Goal: Task Accomplishment & Management: Manage account settings

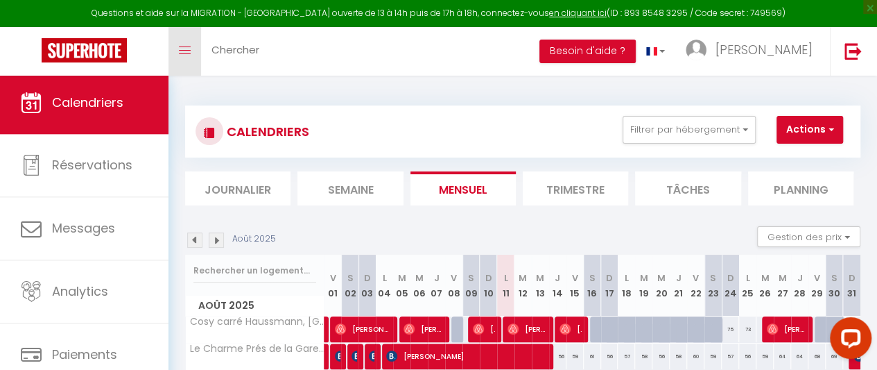
click at [189, 43] on link "Toggle menubar" at bounding box center [185, 51] width 33 height 49
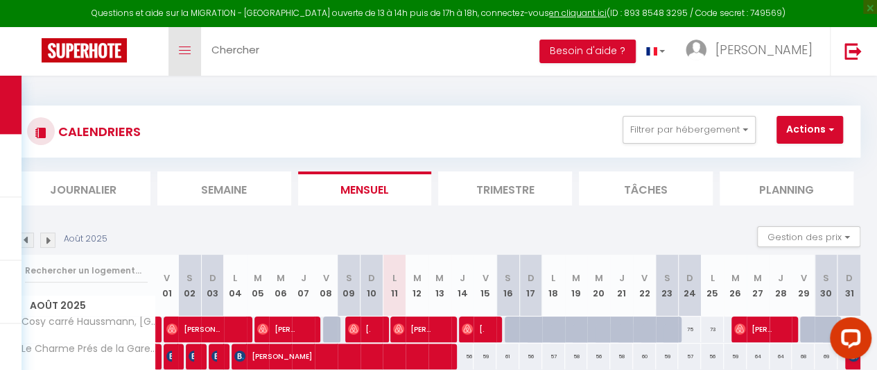
click at [189, 43] on link "Toggle menubar" at bounding box center [185, 51] width 33 height 49
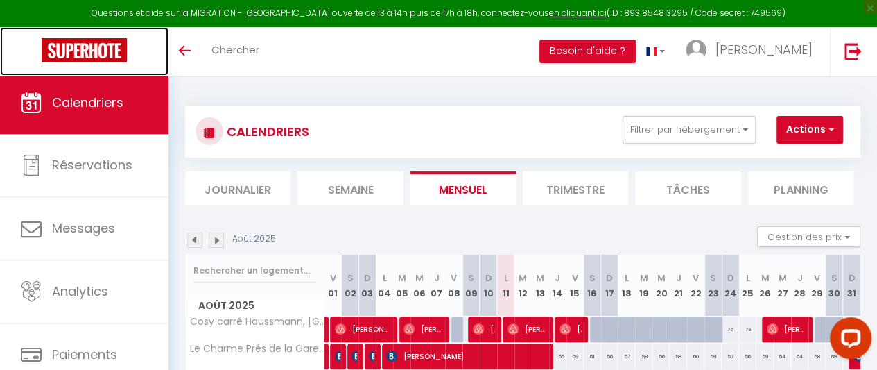
click at [74, 52] on img at bounding box center [84, 50] width 85 height 24
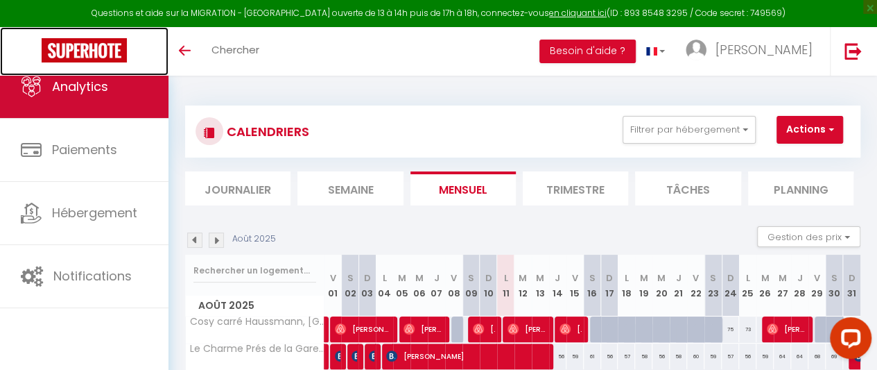
scroll to position [116, 0]
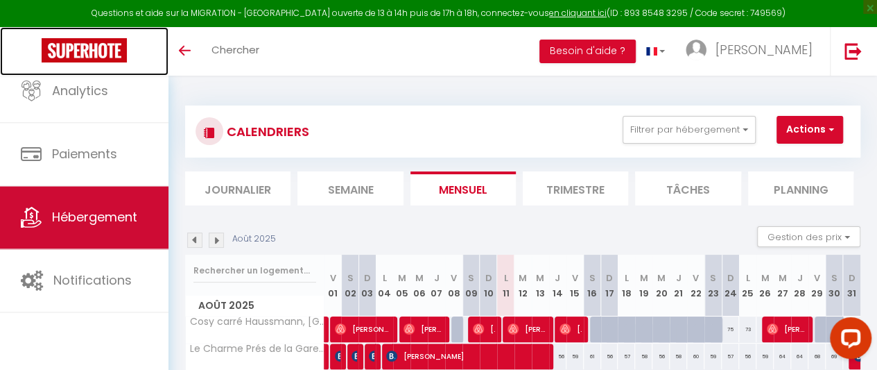
click at [81, 210] on span "Hébergement" at bounding box center [94, 217] width 85 height 17
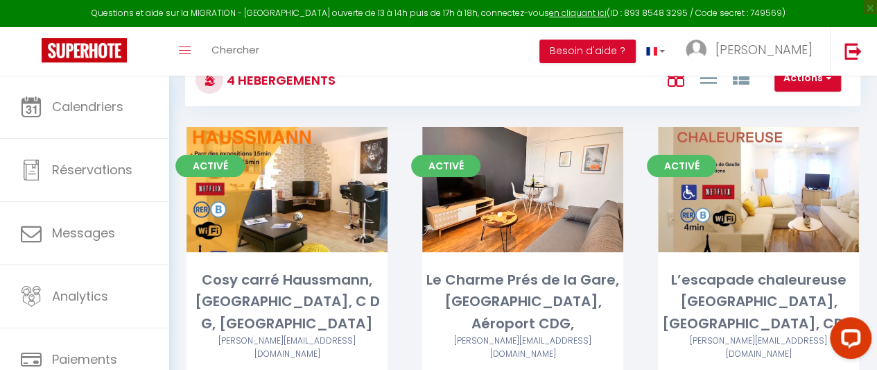
scroll to position [111, 0]
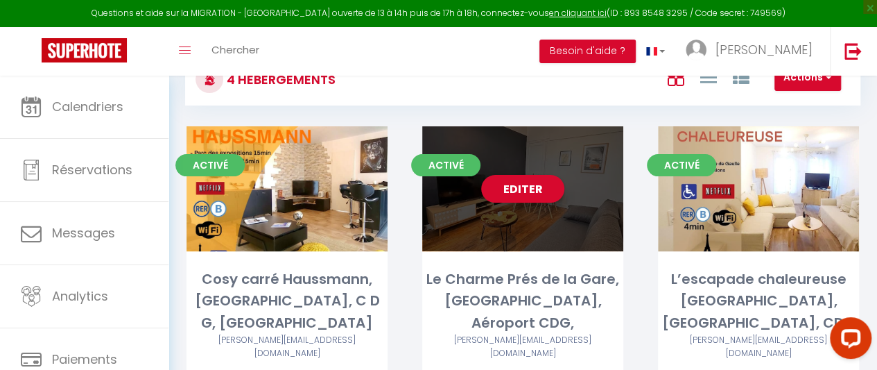
click at [512, 210] on div "Editer" at bounding box center [522, 188] width 201 height 125
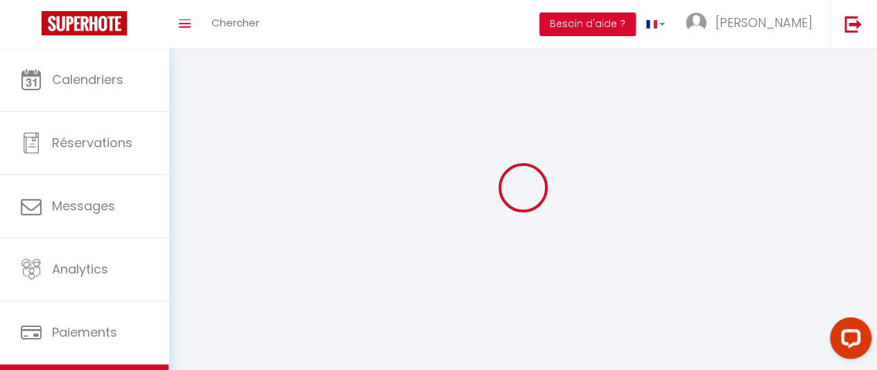
select select "1"
select select "28"
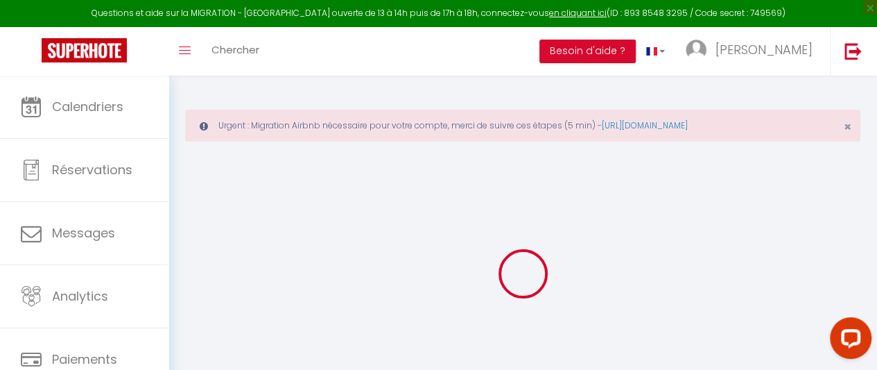
select select
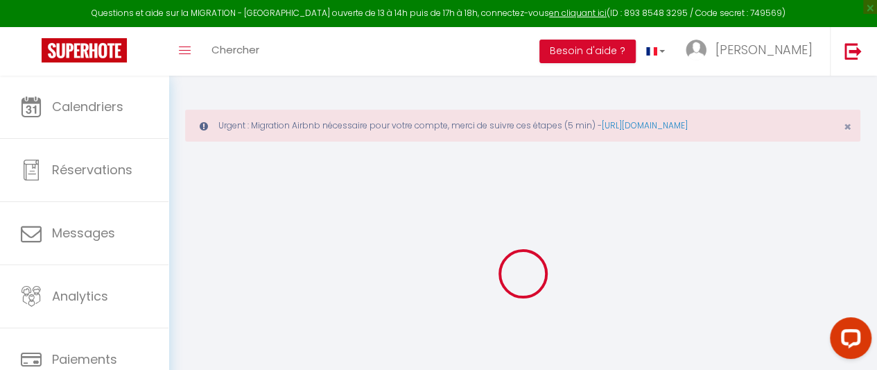
select select
checkbox input "false"
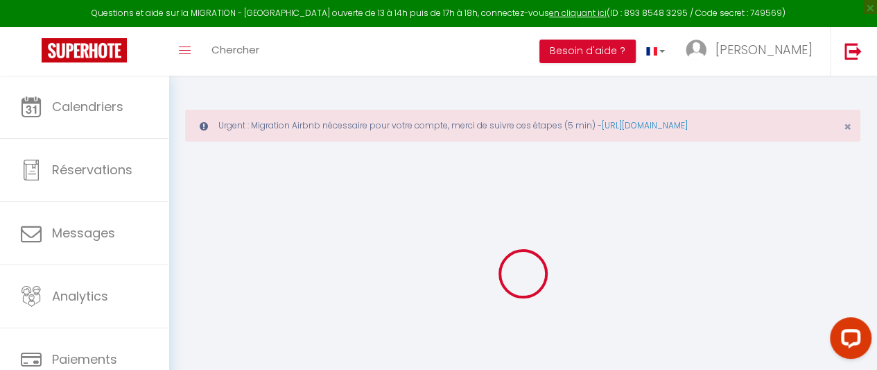
select select
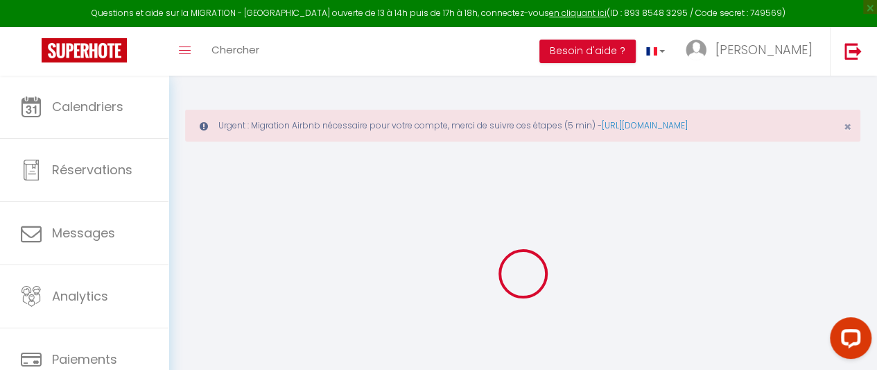
select select
checkbox input "false"
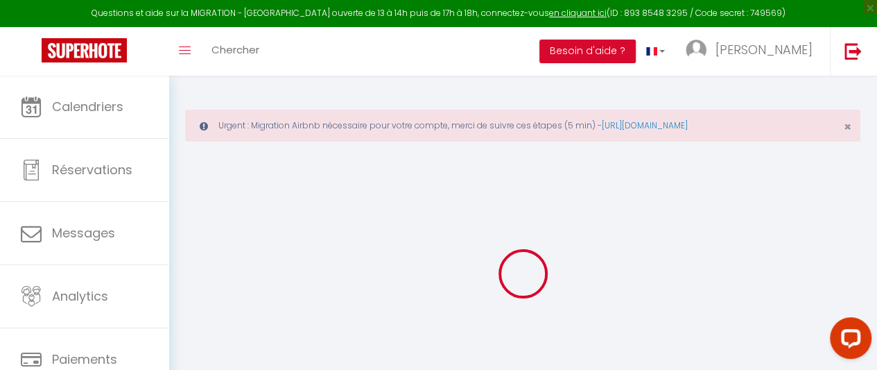
checkbox input "false"
select select
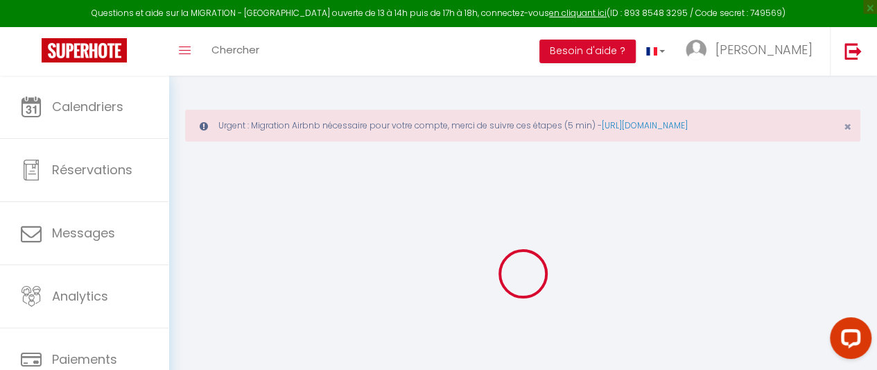
select select
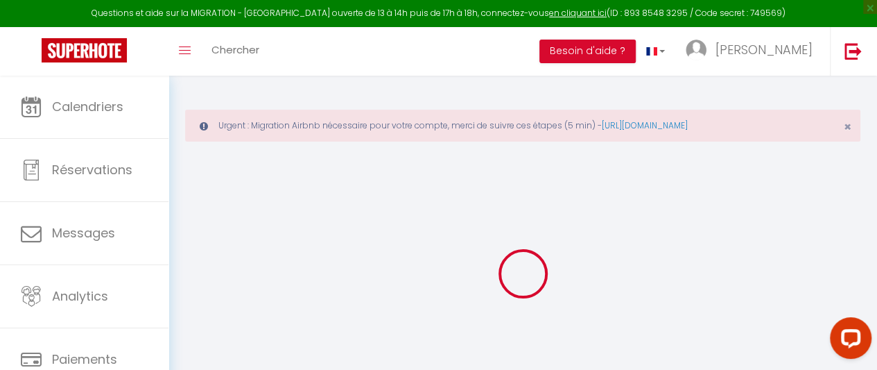
checkbox input "false"
select select
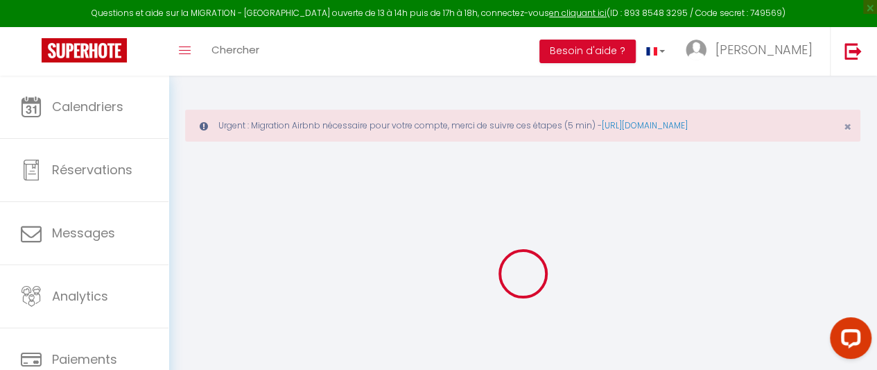
select select
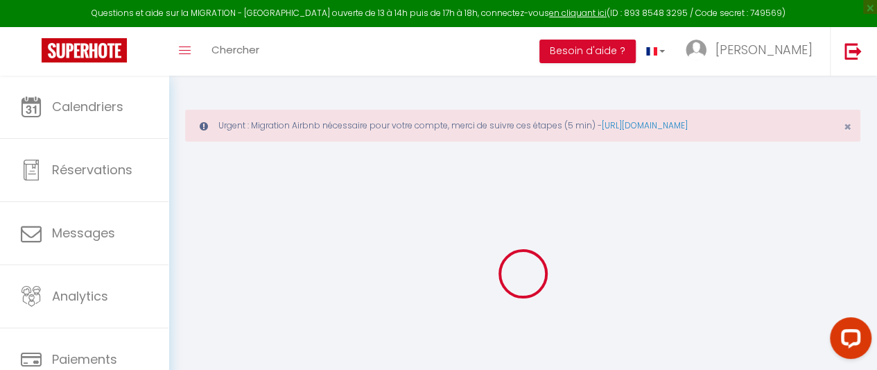
select select
checkbox input "false"
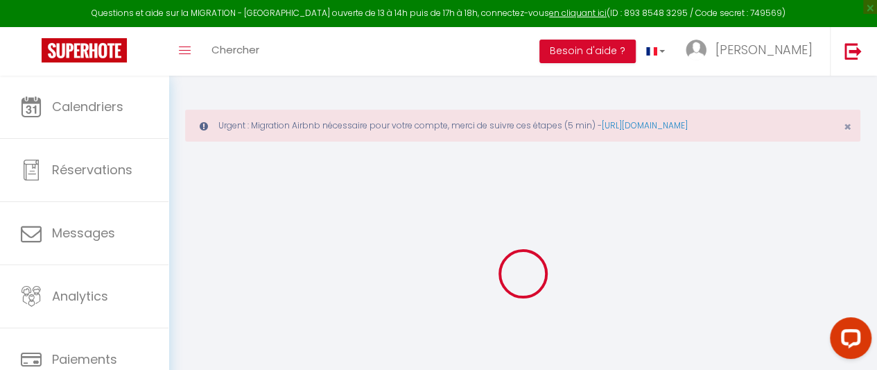
checkbox input "false"
select select
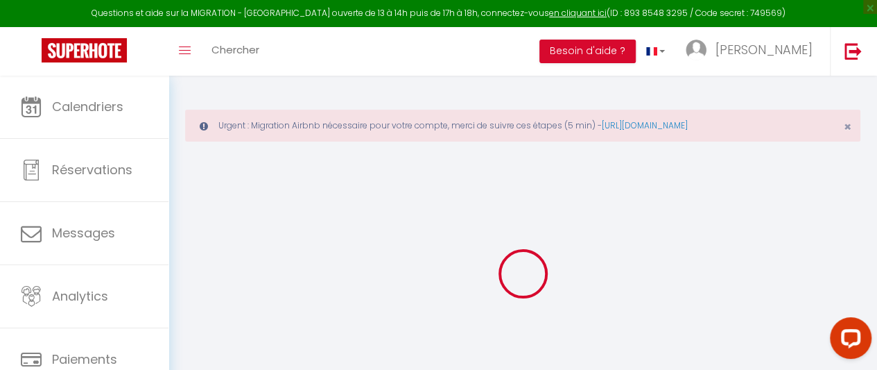
select select
checkbox input "false"
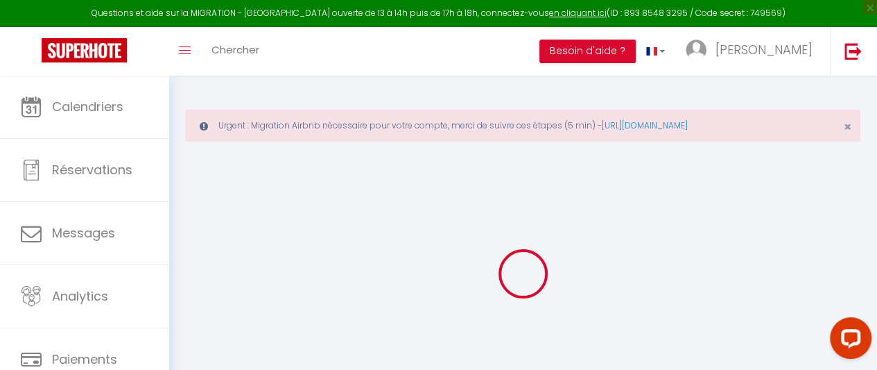
checkbox input "false"
select select
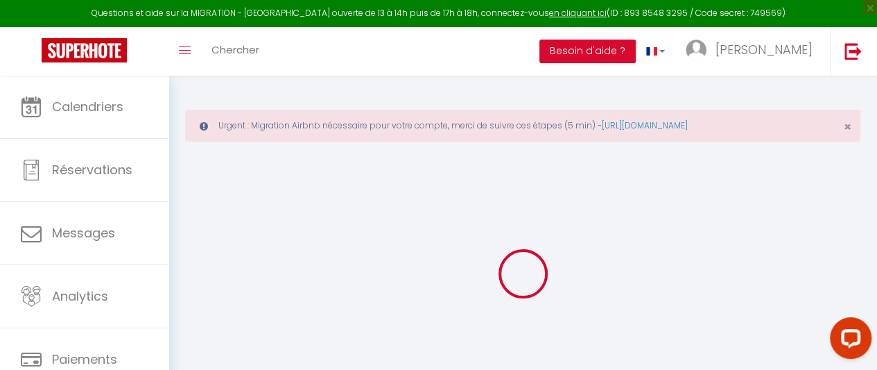
select select
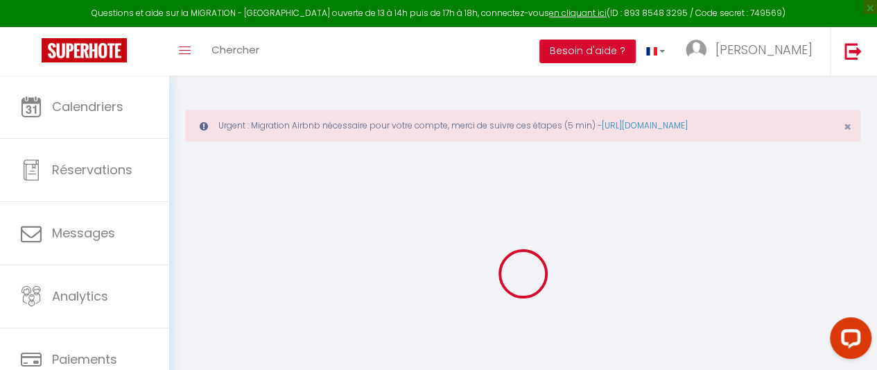
select select
checkbox input "false"
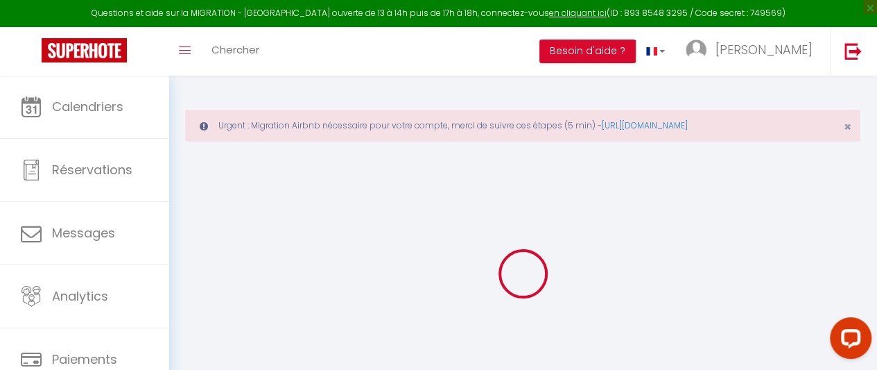
select select
type input "Le Charme Prés de la Gare, [GEOGRAPHIC_DATA], Aéroport CDG,"
type input "[PERSON_NAME]"
type input "Petitpas"
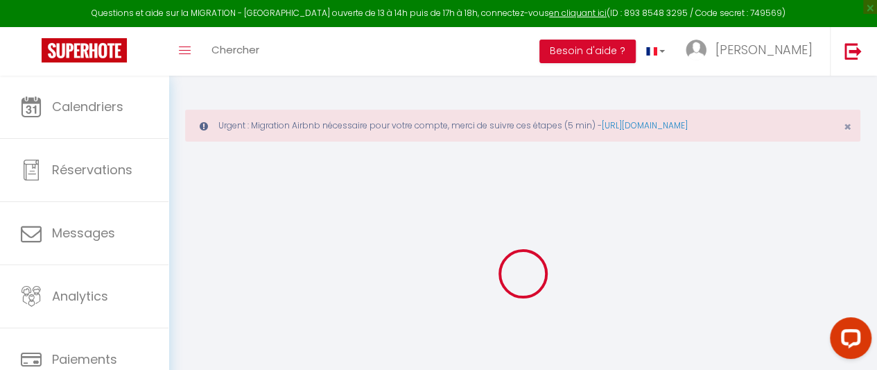
select select "1"
type input "65"
type input "40"
select select
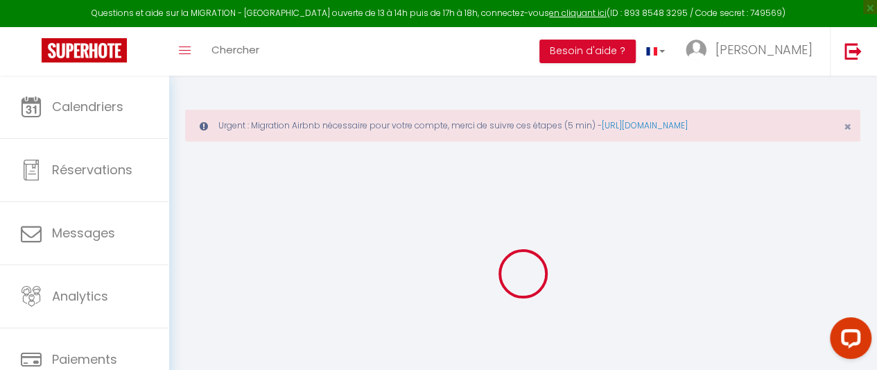
select select
type input "[STREET_ADDRESS]"
type input "93600"
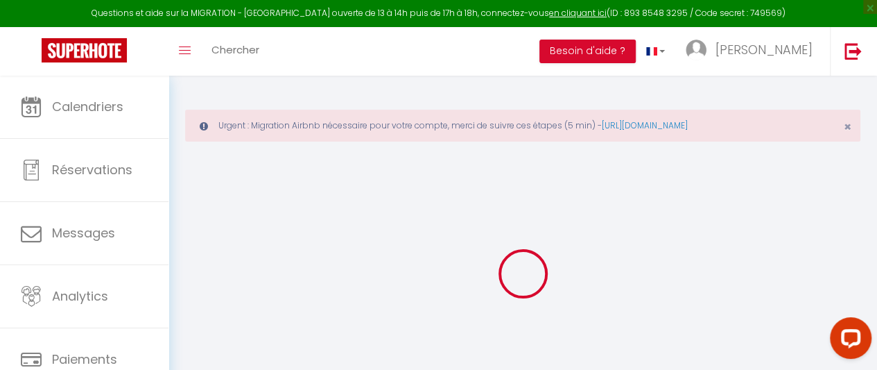
type input "[GEOGRAPHIC_DATA]"
type input "[EMAIL_ADDRESS][DOMAIN_NAME]"
select select
checkbox input "false"
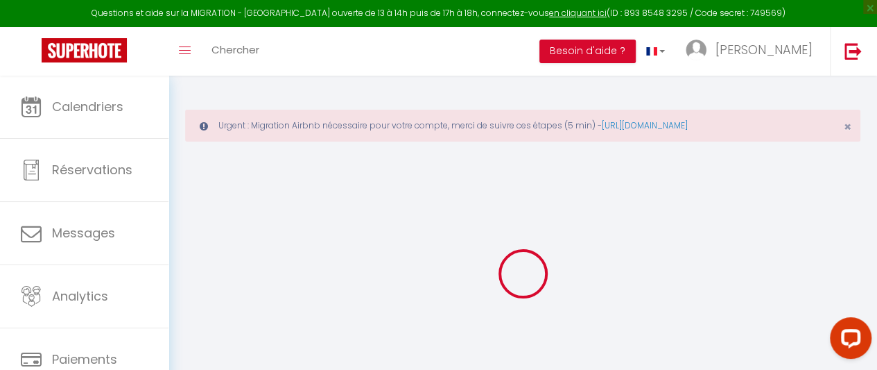
checkbox input "false"
type input "0"
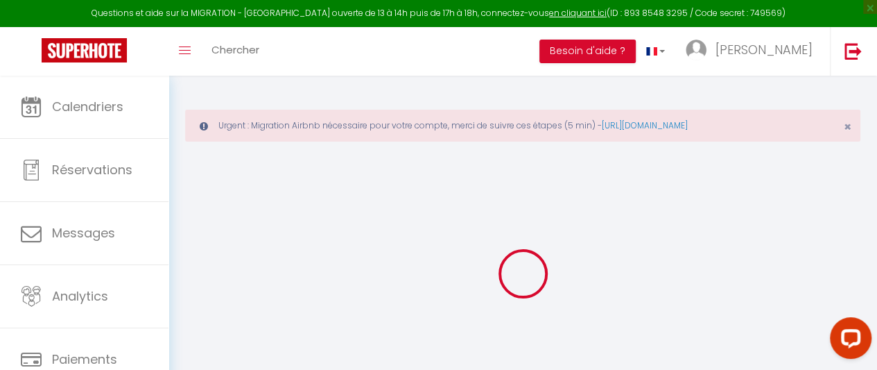
type input "0"
select select
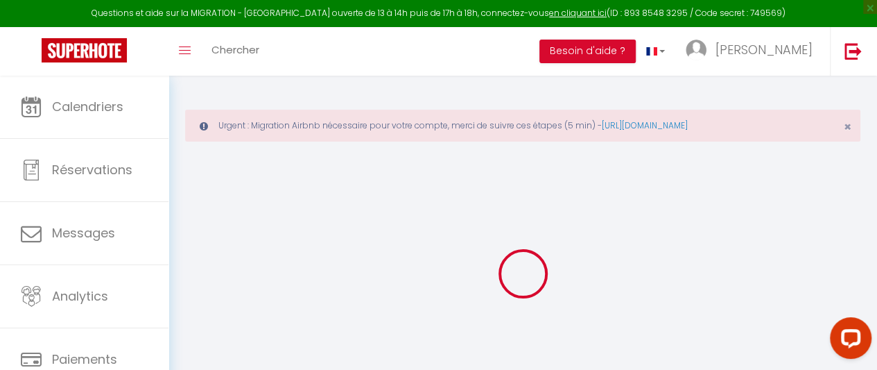
select select
checkbox input "false"
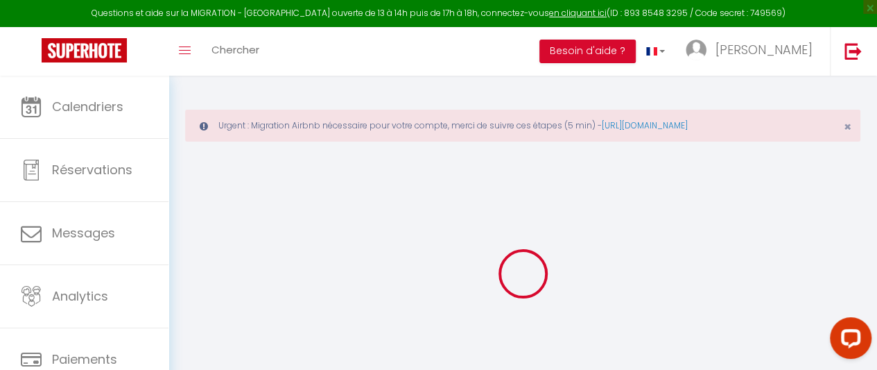
checkbox input "false"
select select
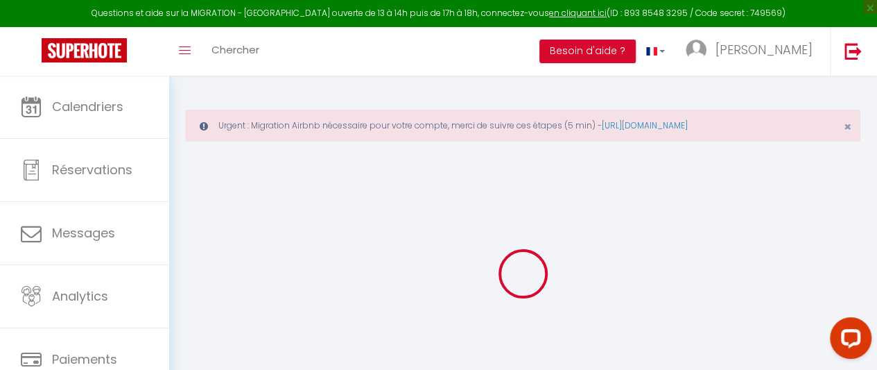
select select
checkbox input "false"
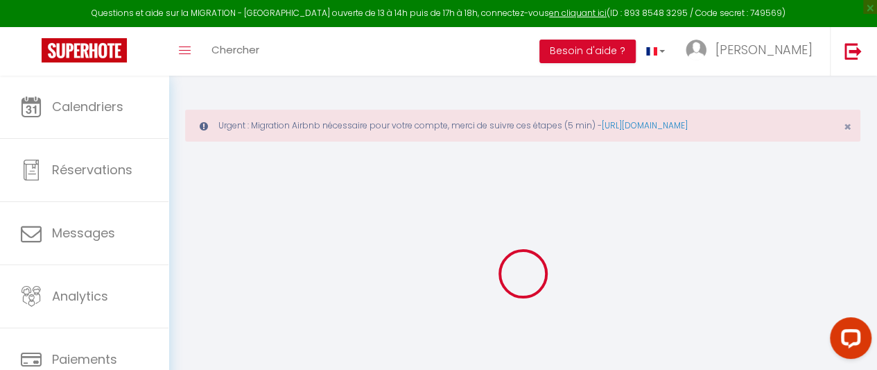
checkbox input "false"
select select
checkbox input "false"
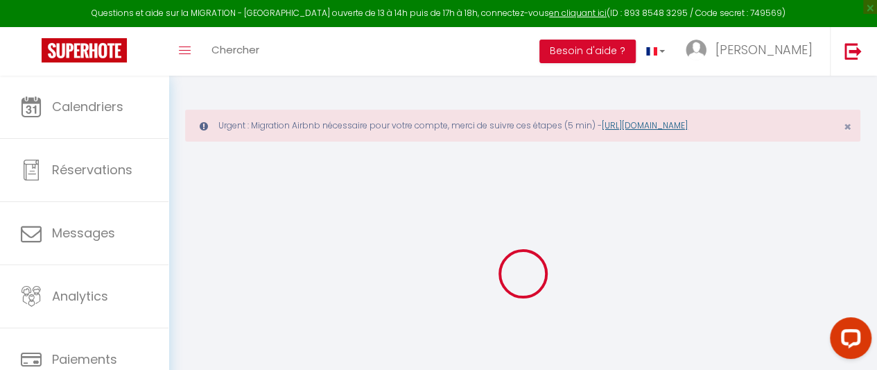
checkbox input "false"
select select "16:00"
select select
select select "12:00"
select select "30"
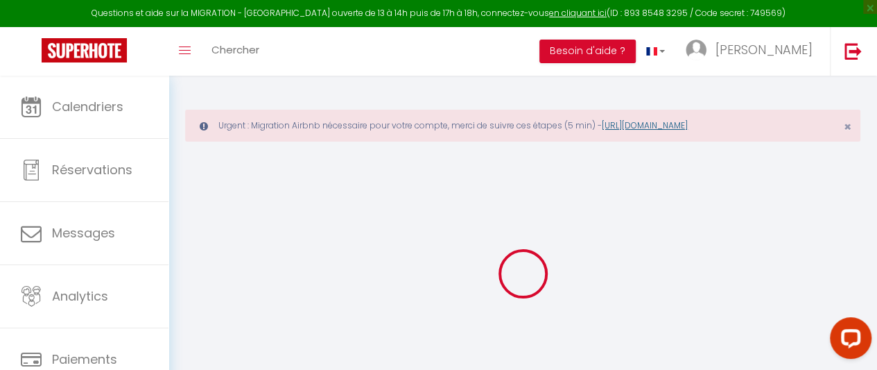
select select "120"
select select
checkbox input "false"
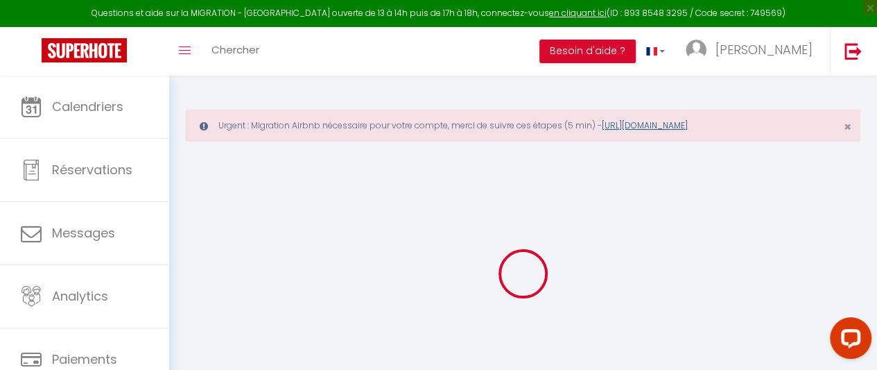
checkbox input "false"
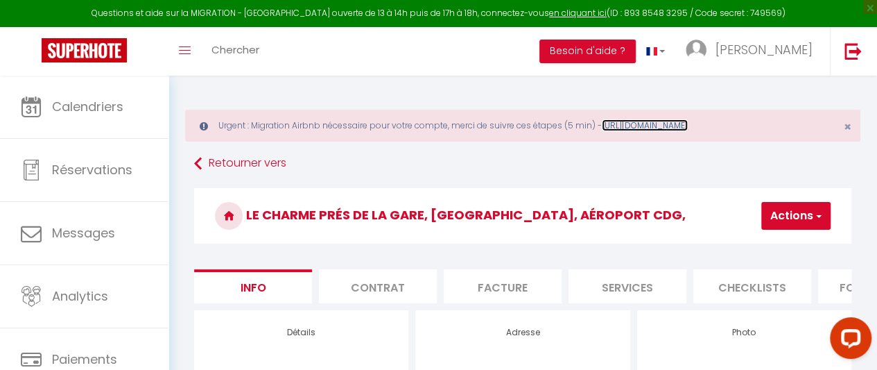
click at [666, 122] on link "[URL][DOMAIN_NAME]" at bounding box center [645, 125] width 86 height 12
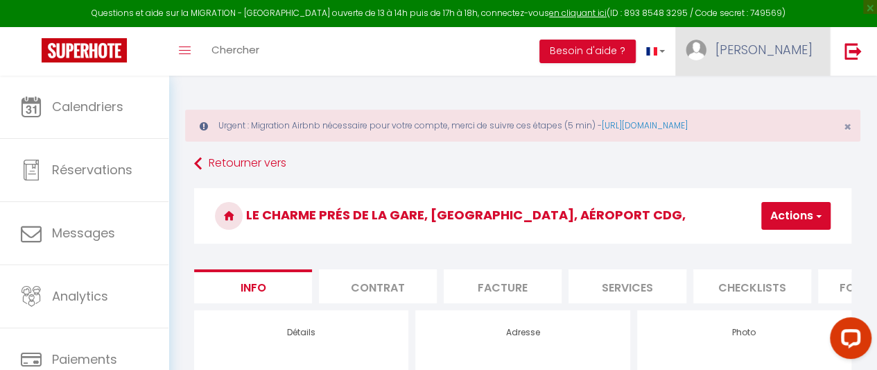
click at [707, 53] on img at bounding box center [696, 50] width 21 height 21
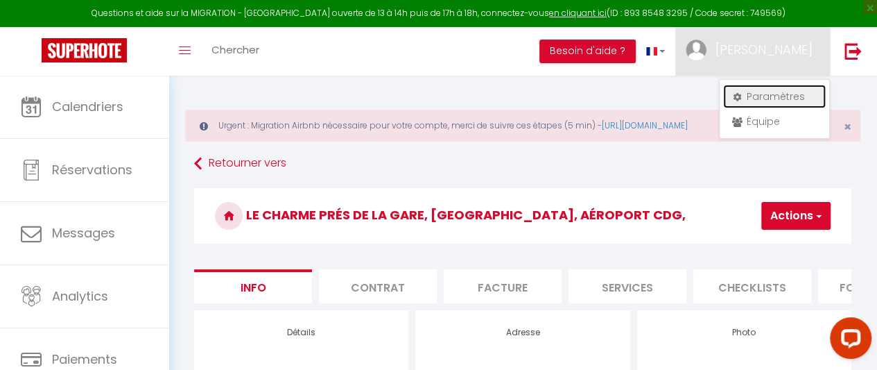
click at [741, 101] on icon at bounding box center [737, 97] width 10 height 10
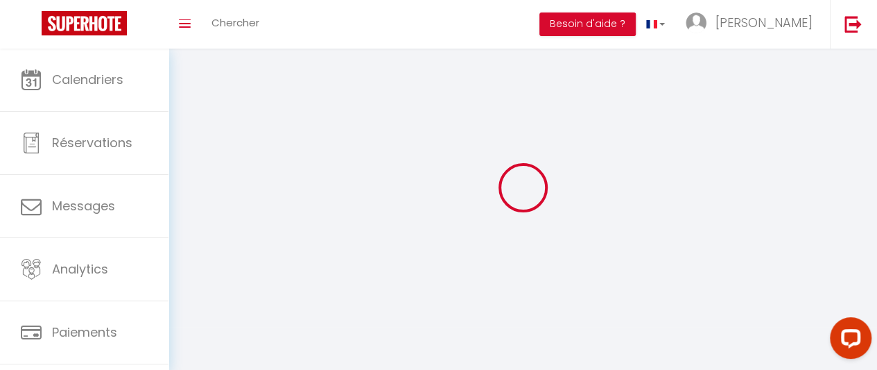
type input "[PERSON_NAME]"
type input "Tsimba"
type input "0623997782"
type input "[STREET_ADDRESS]"
type input "60330"
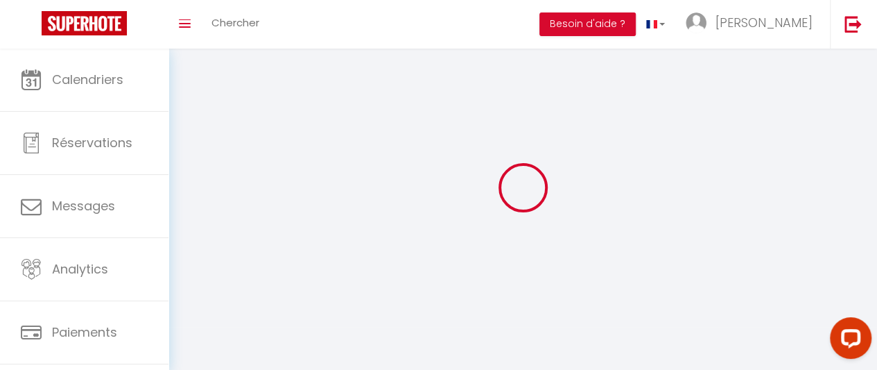
type input "le Plessis-[GEOGRAPHIC_DATA]"
type input "93P2LEgGQaM3fBMy37o6if1kx"
type input "4ceyyfoQiyzbWQQGbBWEO2tki"
type input "[URL][DOMAIN_NAME]"
select select "28"
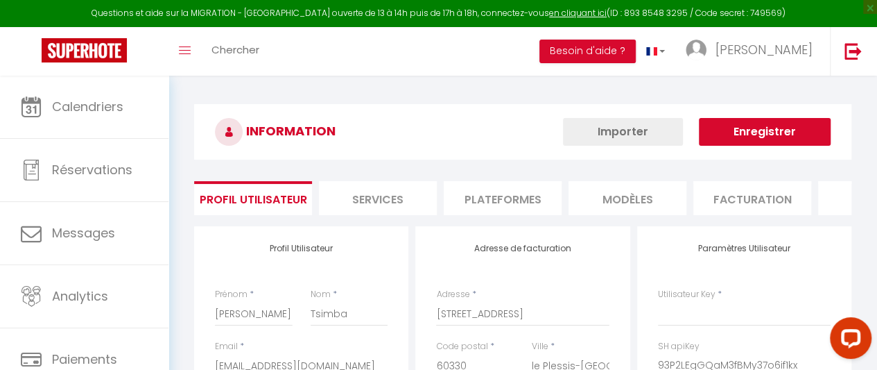
type input "93P2LEgGQaM3fBMy37o6if1kx"
type input "4ceyyfoQiyzbWQQGbBWEO2tki"
type input "[URL][DOMAIN_NAME]"
select select "fr"
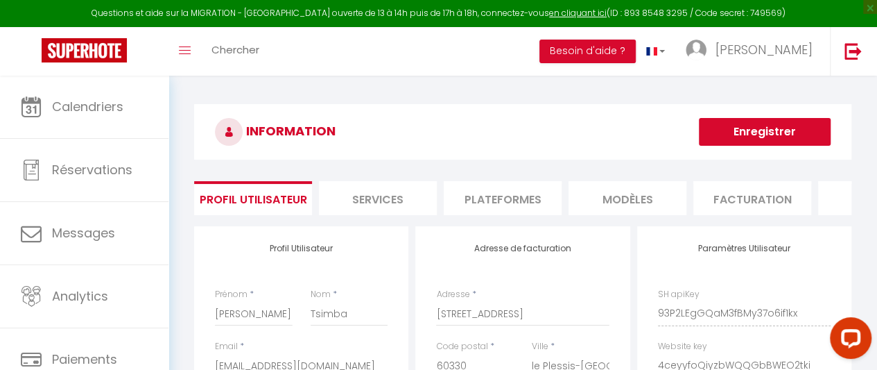
click at [494, 188] on li "Plateformes" at bounding box center [503, 198] width 118 height 34
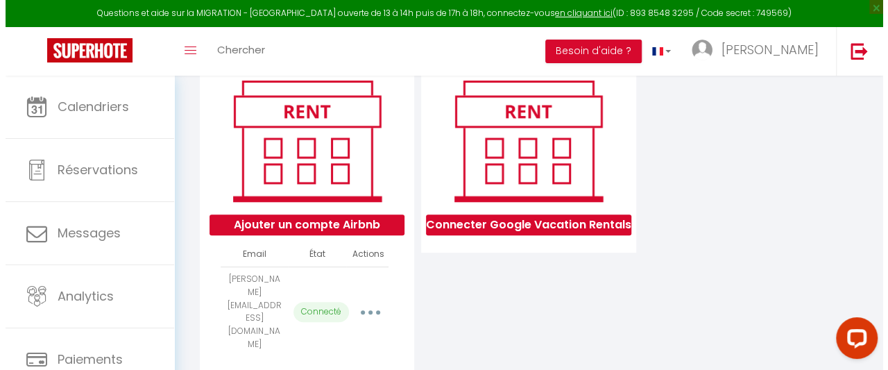
scroll to position [193, 0]
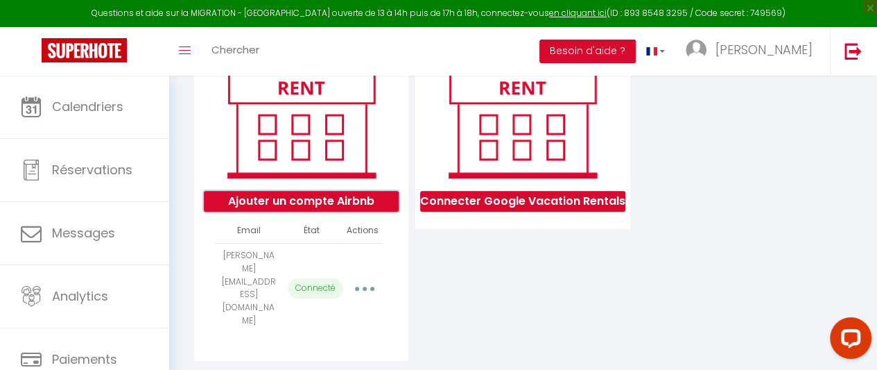
click at [271, 212] on button "Ajouter un compte Airbnb" at bounding box center [301, 201] width 195 height 21
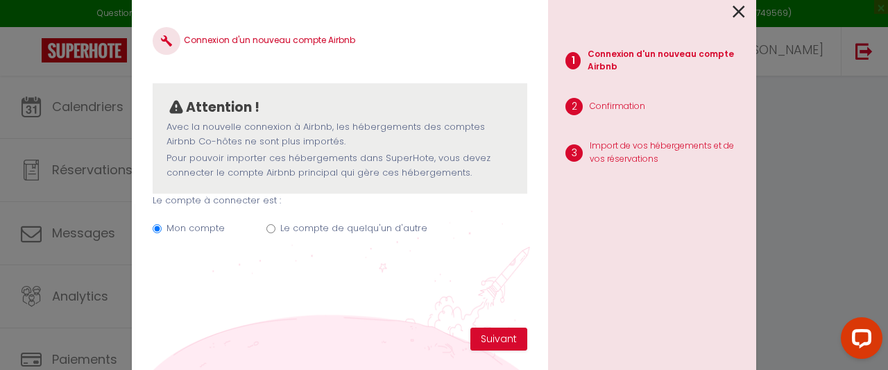
click at [266, 225] on input "Le compte de quelqu'un d'autre" at bounding box center [270, 228] width 9 height 9
radio input "true"
radio input "false"
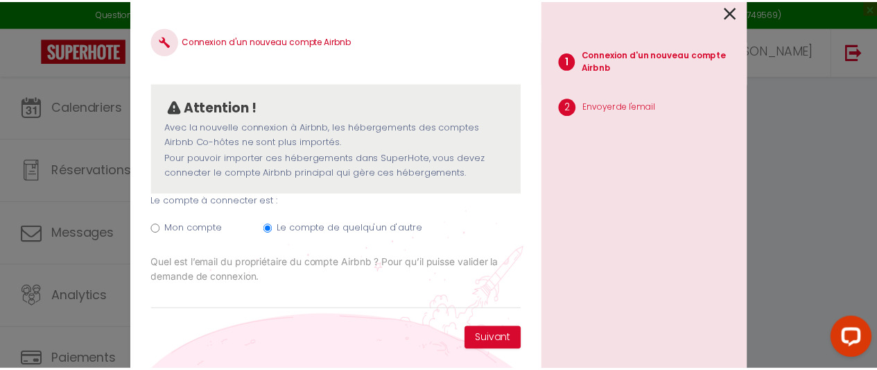
scroll to position [6, 0]
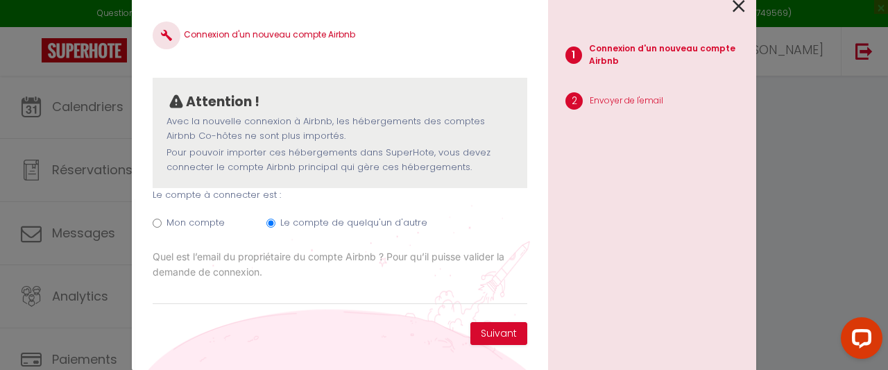
click at [358, 275] on label "Quel est l’email du propriétaire du compte Airbnb ? Pour qu’il puisse valider l…" at bounding box center [340, 264] width 375 height 31
click at [0, 0] on input "Email connexion Airbnb" at bounding box center [0, 0] width 0 height 0
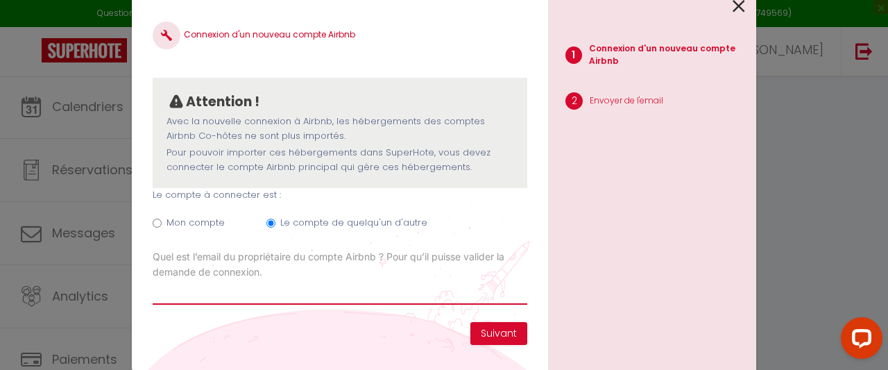
click at [340, 293] on input "Email connexion Airbnb" at bounding box center [340, 292] width 375 height 25
type input "[EMAIL_ADDRESS][DOMAIN_NAME]"
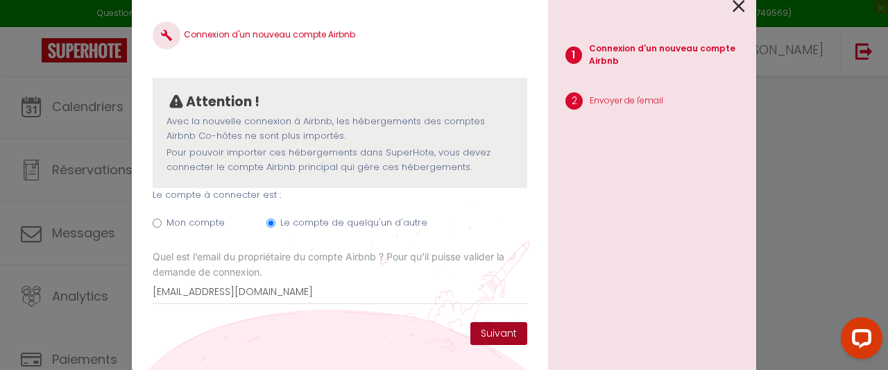
click at [488, 329] on button "Suivant" at bounding box center [498, 334] width 57 height 24
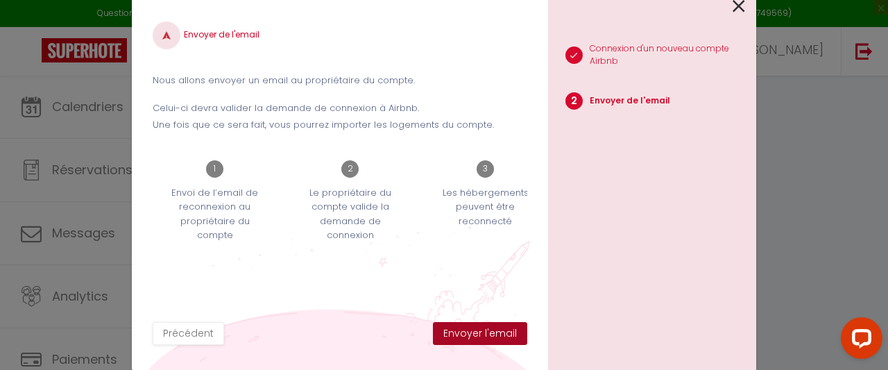
click at [458, 332] on button "Envoyer l'email" at bounding box center [480, 334] width 94 height 24
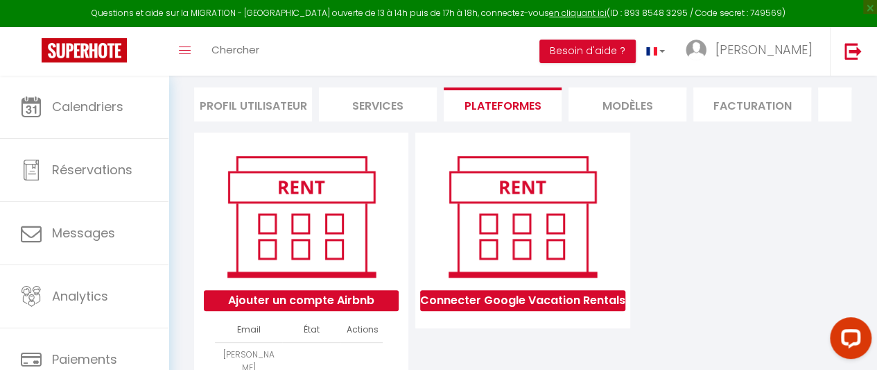
scroll to position [0, 0]
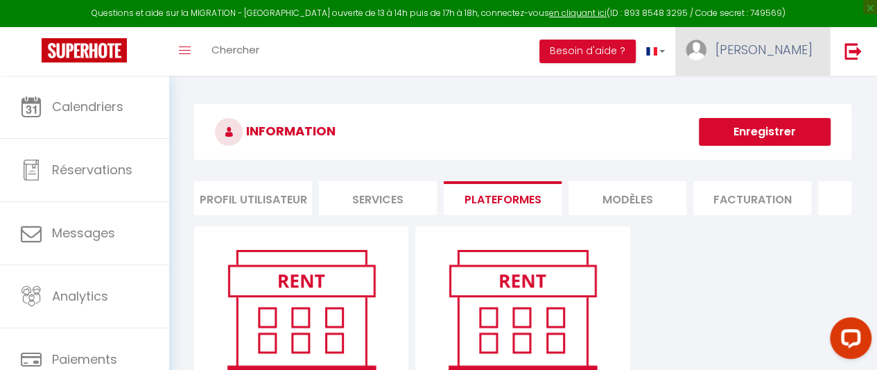
click at [707, 52] on img at bounding box center [696, 50] width 21 height 21
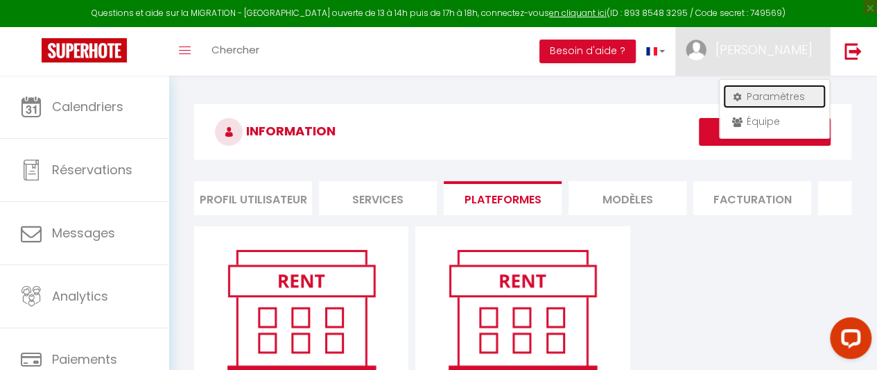
click at [734, 96] on icon at bounding box center [737, 97] width 10 height 10
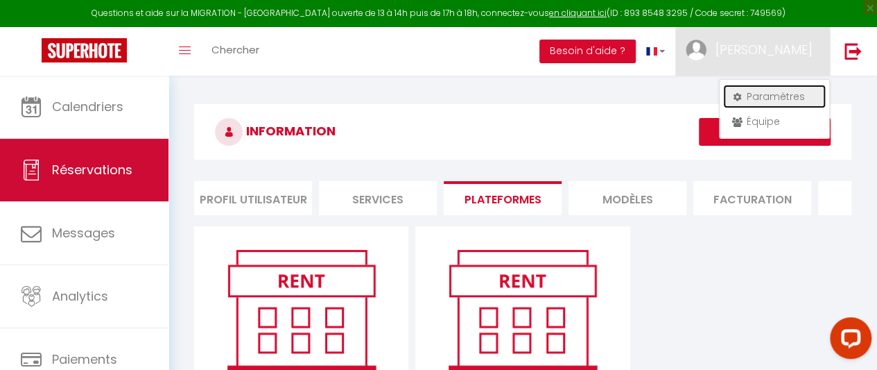
scroll to position [117, 0]
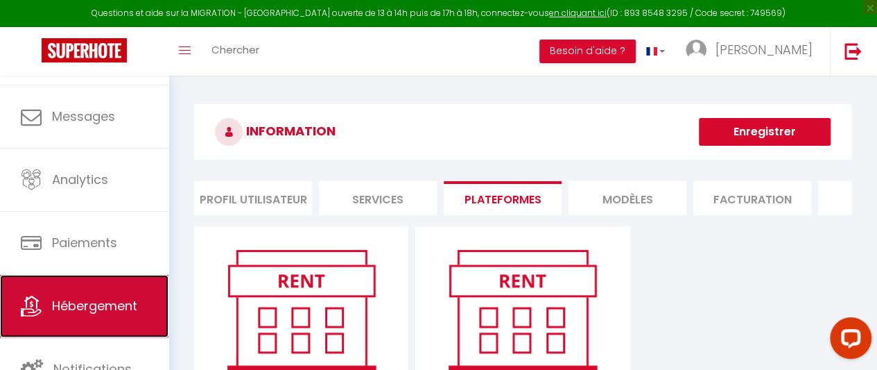
click at [58, 317] on link "Hébergement" at bounding box center [84, 306] width 169 height 62
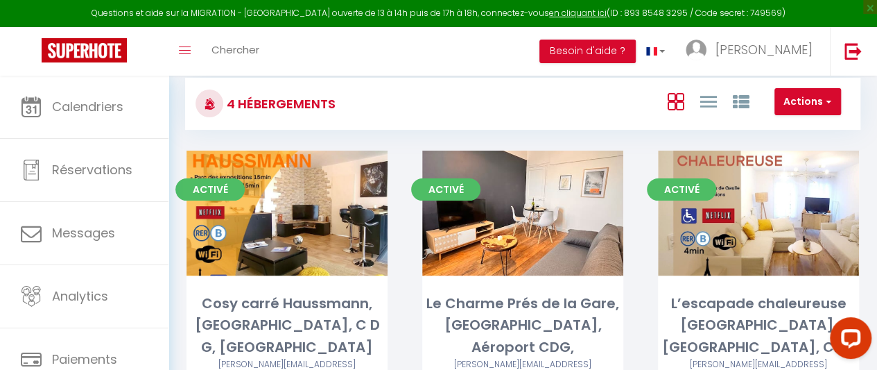
scroll to position [84, 0]
